Goal: Task Accomplishment & Management: Use online tool/utility

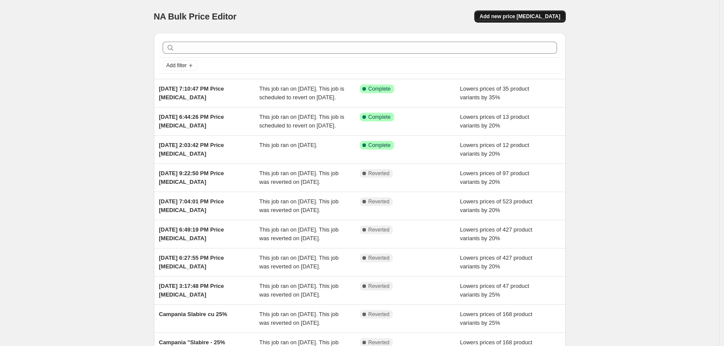
click at [524, 18] on span "Add new price change job" at bounding box center [520, 16] width 81 height 7
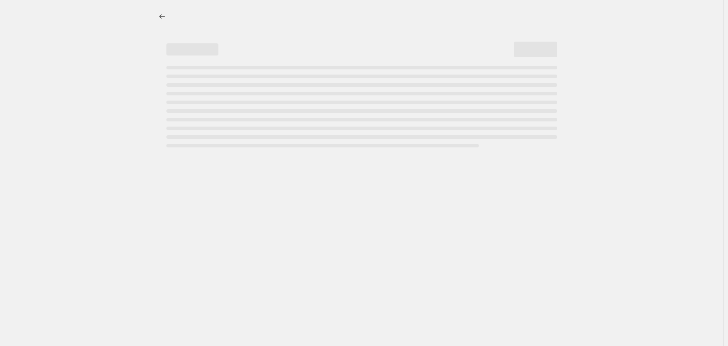
select select "percentage"
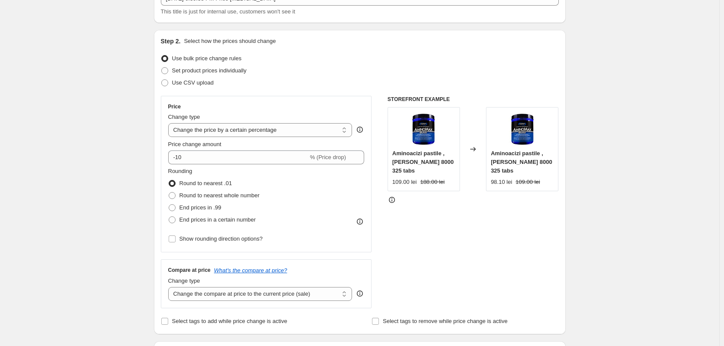
scroll to position [87, 0]
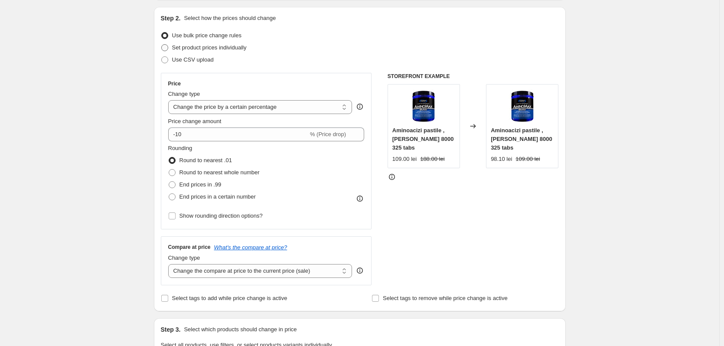
click at [201, 46] on span "Set product prices individually" at bounding box center [209, 47] width 75 height 7
click at [162, 45] on input "Set product prices individually" at bounding box center [161, 44] width 0 height 0
radio input "true"
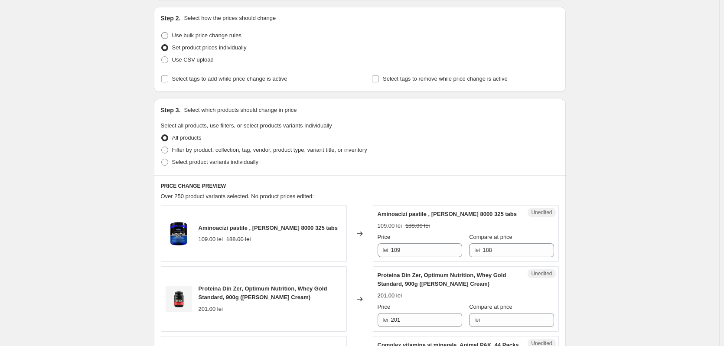
click at [207, 32] on span "Use bulk price change rules" at bounding box center [206, 35] width 69 height 7
click at [162, 32] on input "Use bulk price change rules" at bounding box center [161, 32] width 0 height 0
radio input "true"
select select "percentage"
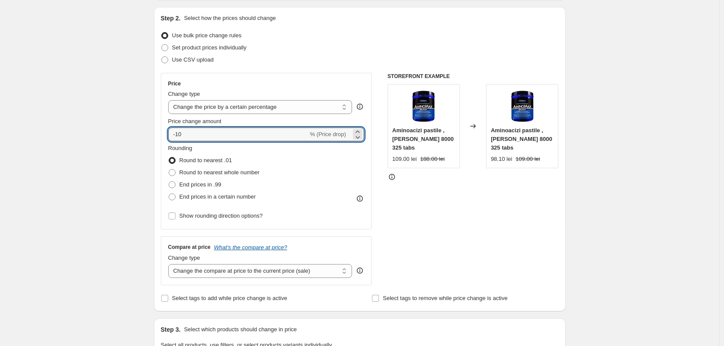
drag, startPoint x: 229, startPoint y: 133, endPoint x: 72, endPoint y: 133, distance: 156.1
click at [72, 133] on div "Create new price change job. This page is ready Create new price change job Dra…" at bounding box center [359, 349] width 719 height 872
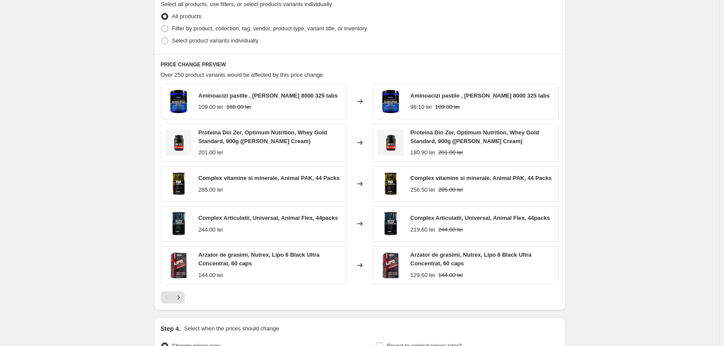
scroll to position [434, 0]
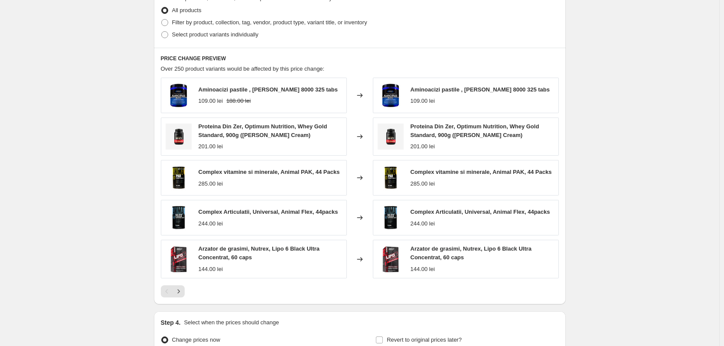
type input "0"
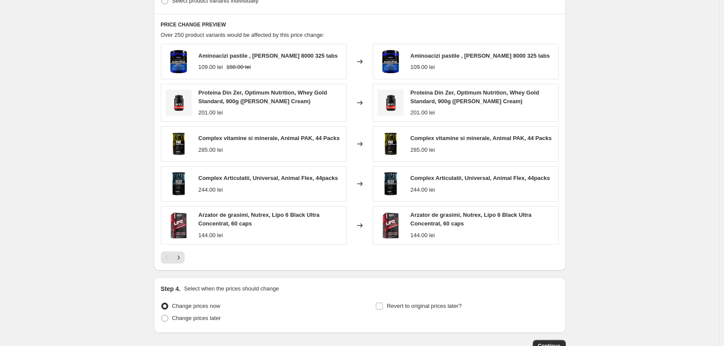
scroll to position [477, 0]
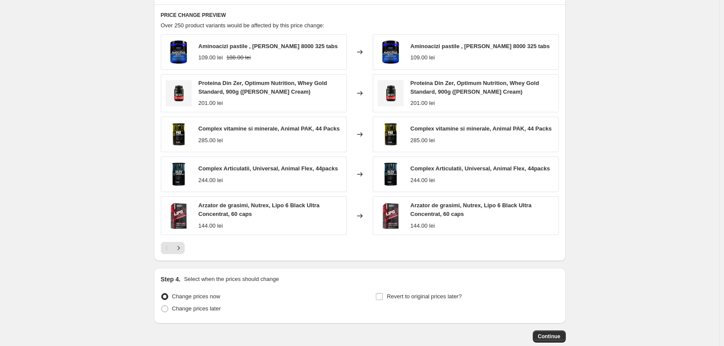
drag, startPoint x: 360, startPoint y: 136, endPoint x: 369, endPoint y: 135, distance: 9.1
click at [369, 135] on div "Changed to" at bounding box center [360, 135] width 26 height 36
